Goal: Transaction & Acquisition: Purchase product/service

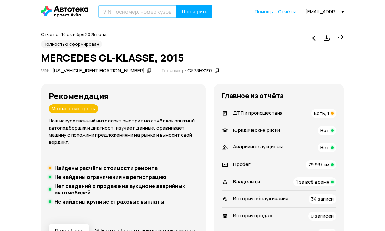
click at [115, 8] on input "text" at bounding box center [137, 11] width 79 height 13
click at [112, 9] on input "text" at bounding box center [137, 11] width 79 height 13
paste input "Е919НН777"
type input "Е919НН777"
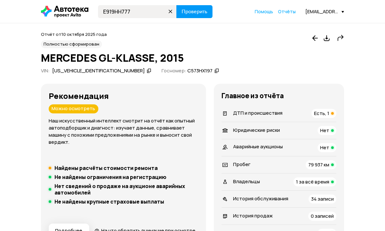
click at [194, 13] on span "Проверить" at bounding box center [195, 11] width 26 height 5
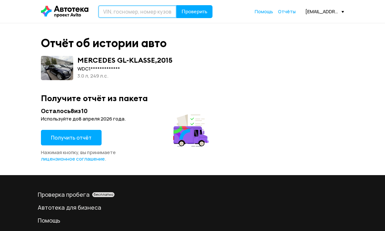
click at [122, 13] on input "text" at bounding box center [137, 11] width 79 height 13
type input "Х123ЕН142"
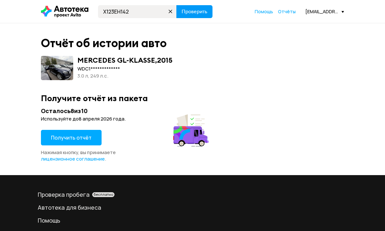
click at [195, 11] on span "Проверить" at bounding box center [195, 11] width 26 height 5
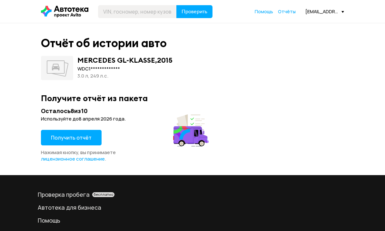
click at [84, 137] on span "Получить отчёт" at bounding box center [71, 137] width 41 height 7
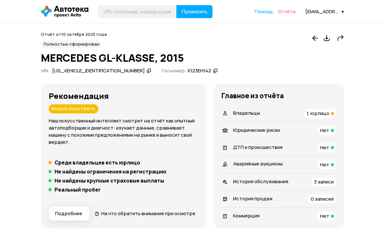
click at [293, 13] on span "Отчёты" at bounding box center [287, 11] width 18 height 6
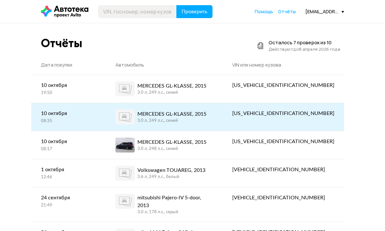
click at [184, 114] on div "MERCEDES GL-KLASSE, 2015" at bounding box center [171, 114] width 69 height 8
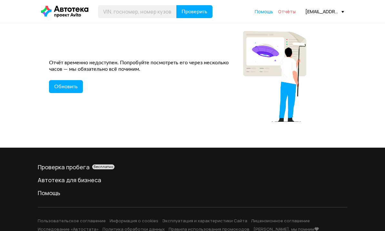
click at [288, 14] on span "Отчёты" at bounding box center [287, 11] width 18 height 6
